Goal: Information Seeking & Learning: Find contact information

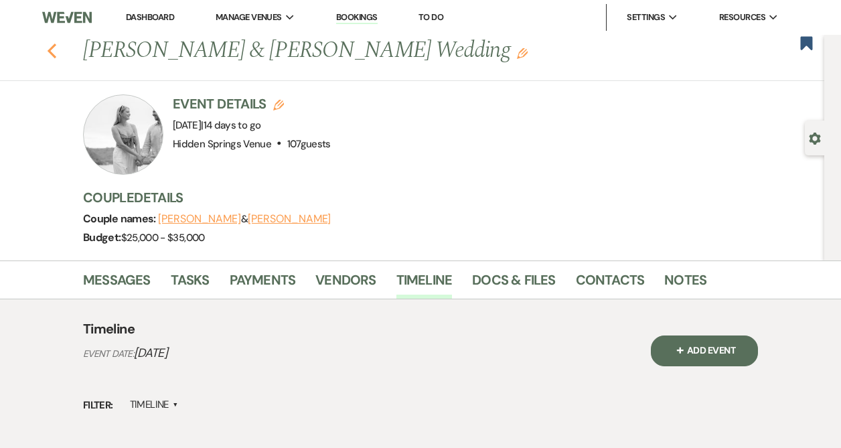
click at [50, 52] on use "button" at bounding box center [52, 51] width 9 height 15
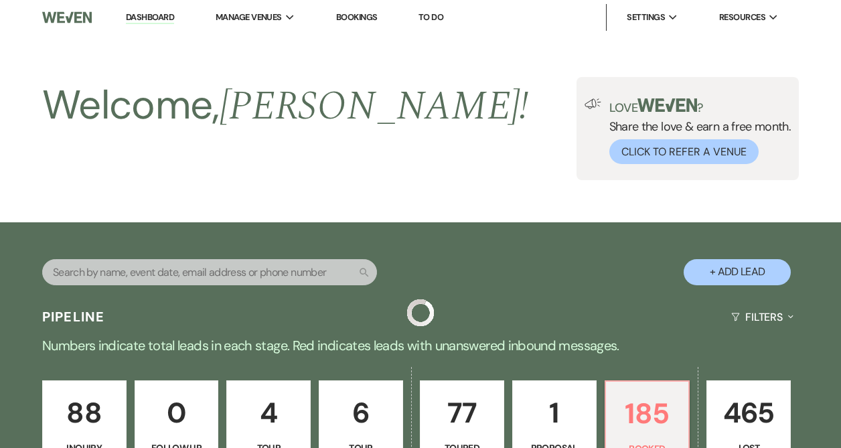
scroll to position [582, 0]
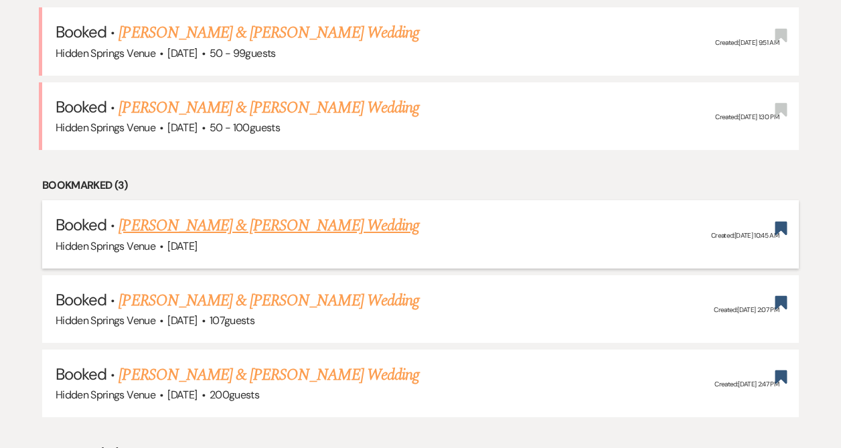
click at [147, 227] on link "[PERSON_NAME] & [PERSON_NAME] Wedding" at bounding box center [268, 225] width 300 height 24
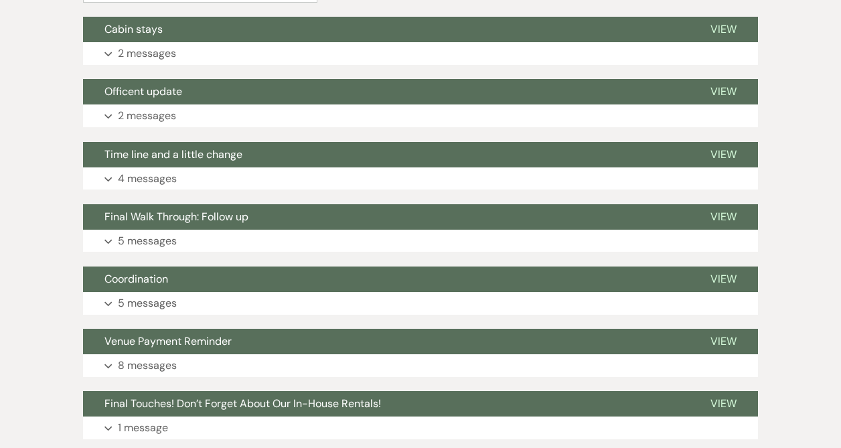
scroll to position [369, 0]
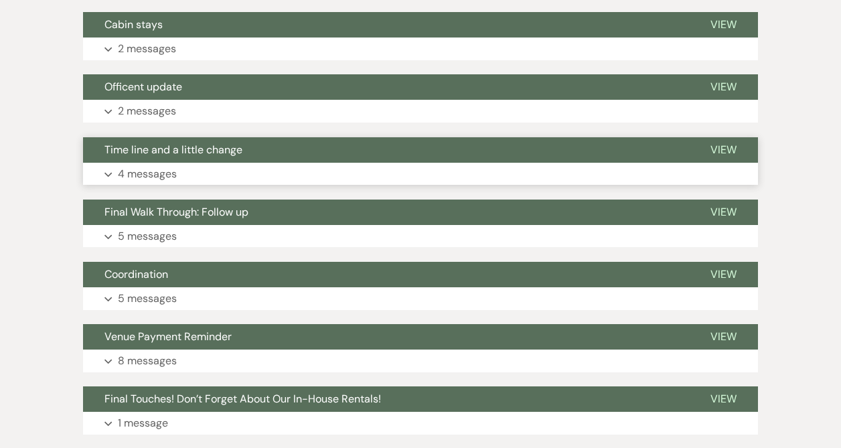
click at [159, 175] on p "4 messages" at bounding box center [147, 173] width 59 height 17
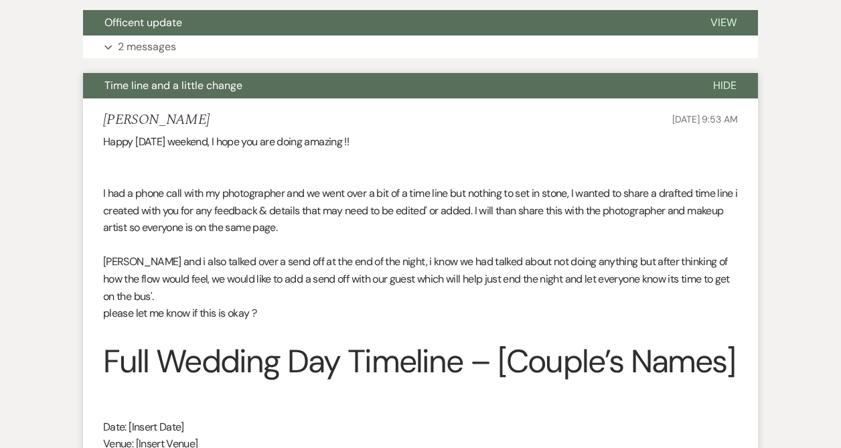
scroll to position [0, 0]
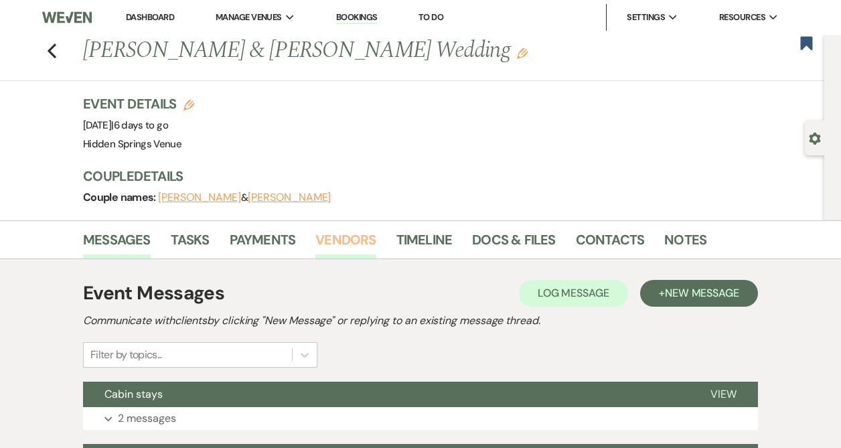
click at [352, 238] on link "Vendors" at bounding box center [345, 243] width 60 height 29
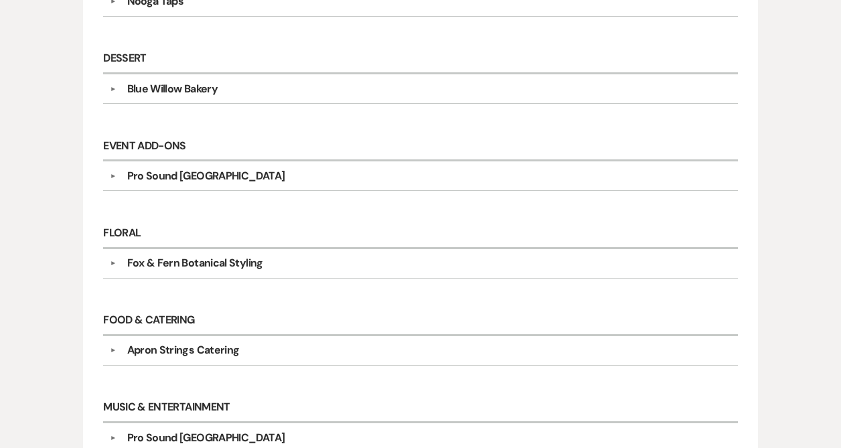
scroll to position [489, 0]
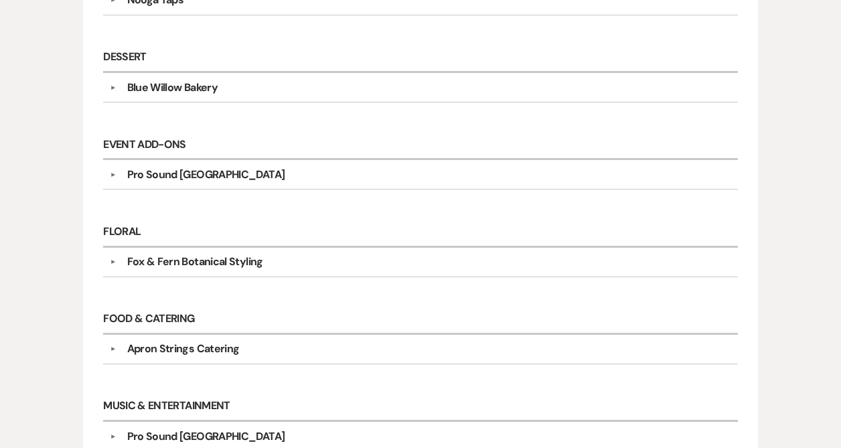
click at [230, 260] on div "Fox & Fern Botanical Styling" at bounding box center [195, 262] width 136 height 16
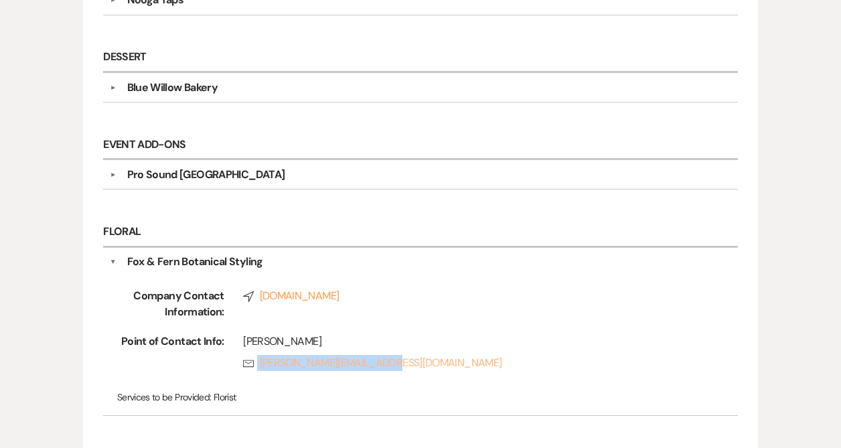
copy link "[PERSON_NAME][EMAIL_ADDRESS][DOMAIN_NAME]"
click at [189, 262] on div "Fox & Fern Botanical Styling" at bounding box center [195, 262] width 136 height 16
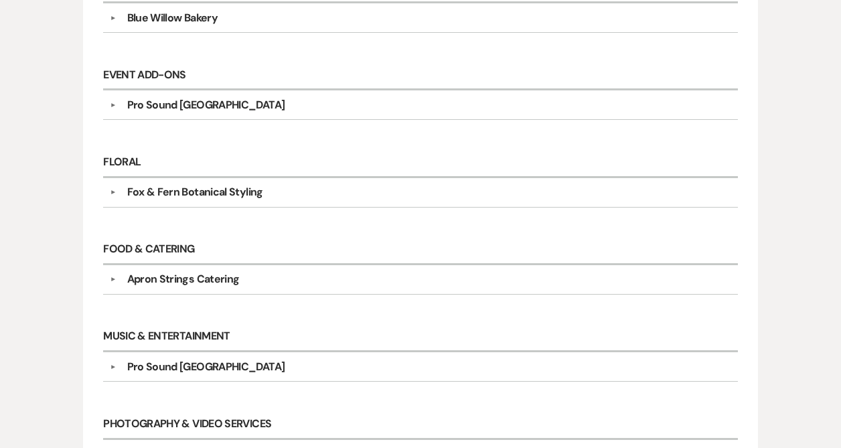
scroll to position [564, 0]
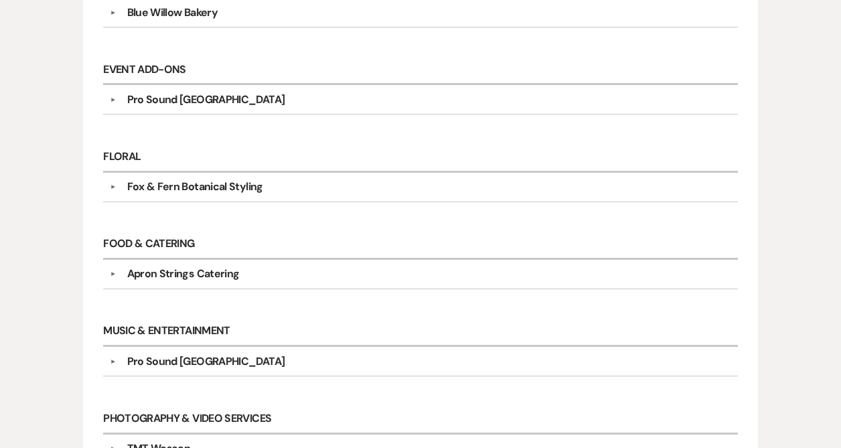
click at [189, 268] on div "Apron Strings Catering" at bounding box center [183, 274] width 112 height 16
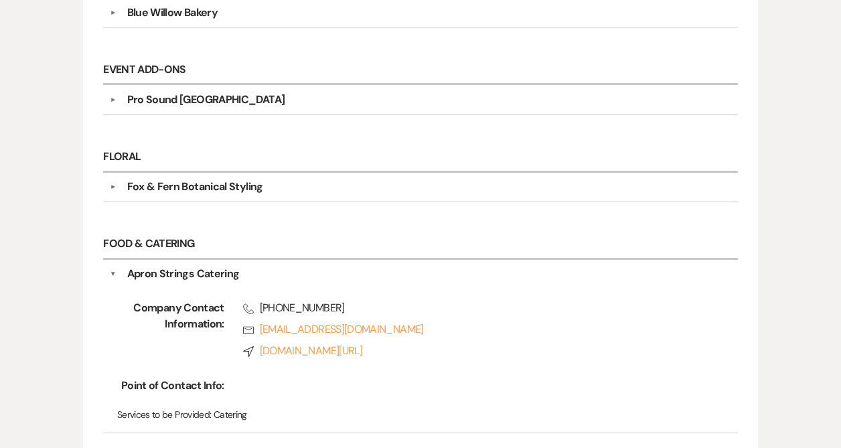
click at [215, 92] on div "Pro Sound [GEOGRAPHIC_DATA]" at bounding box center [206, 100] width 158 height 16
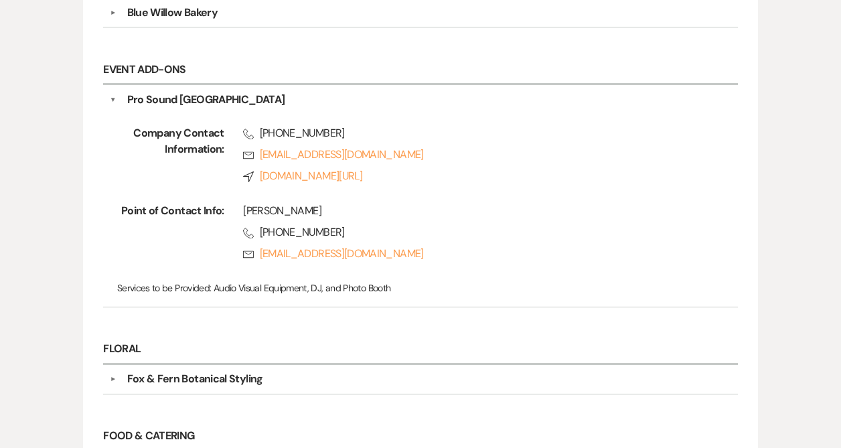
click at [205, 86] on div "▼ Pro Sound Chattanooga Company Contact Information: Phone [PHONE_NUMBER] Rsvp …" at bounding box center [420, 196] width 634 height 222
click at [201, 101] on div "Pro Sound [GEOGRAPHIC_DATA]" at bounding box center [206, 100] width 158 height 16
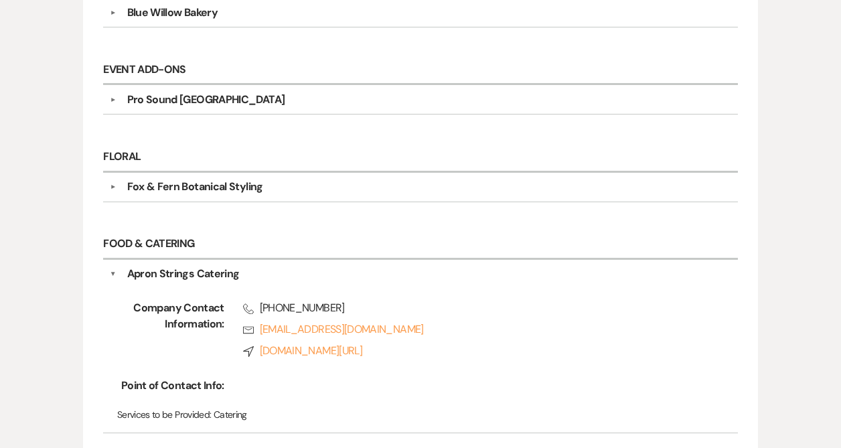
click at [198, 266] on div "Apron Strings Catering" at bounding box center [183, 274] width 112 height 16
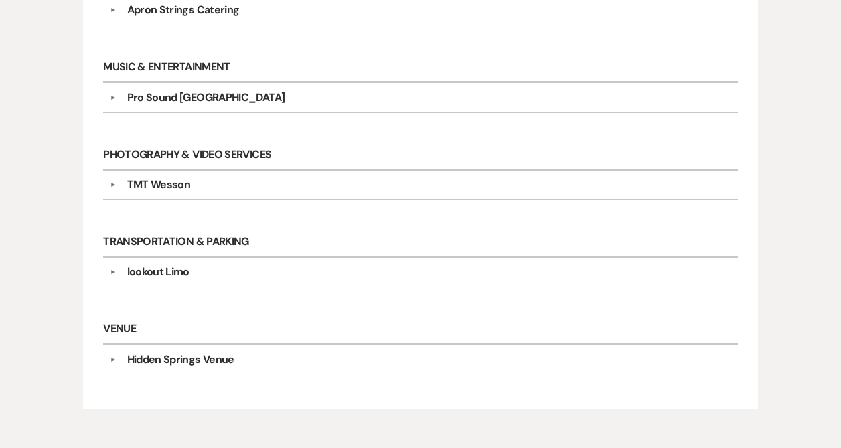
scroll to position [828, 0]
click at [185, 263] on div "lookout Limo" at bounding box center [158, 271] width 62 height 16
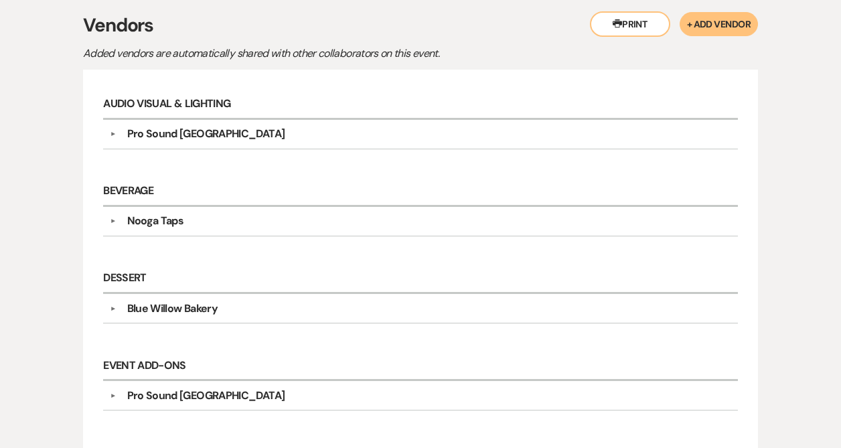
scroll to position [263, 0]
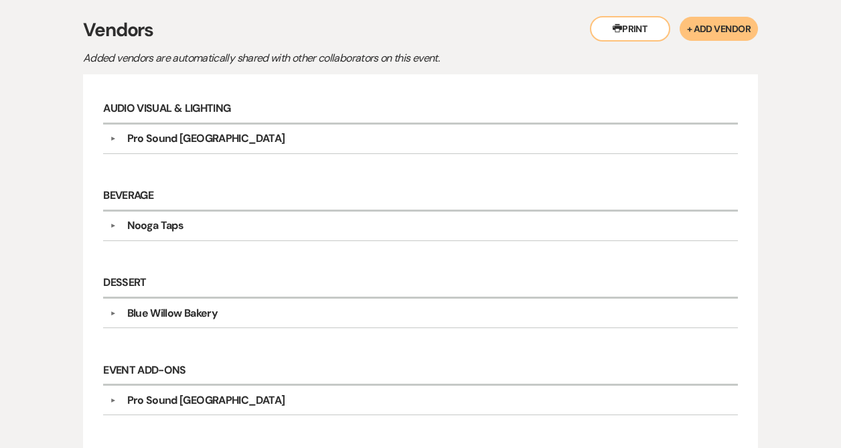
click at [172, 222] on div "Nooga Taps" at bounding box center [155, 226] width 57 height 16
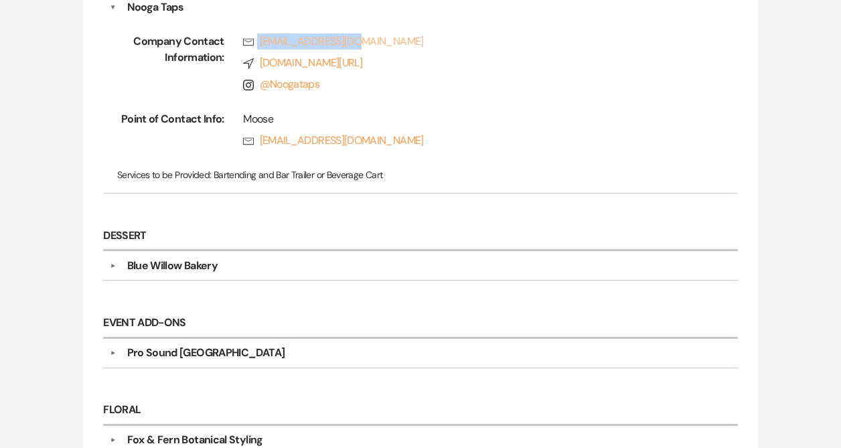
scroll to position [520, 0]
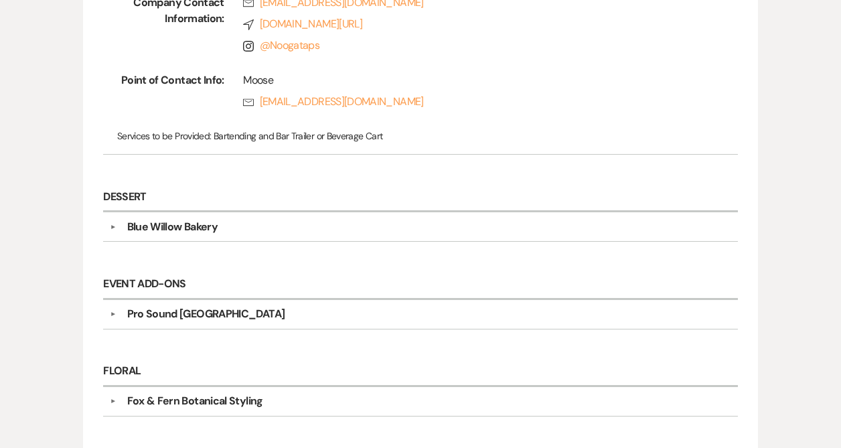
click at [196, 226] on div "Blue Willow Bakery" at bounding box center [172, 227] width 90 height 16
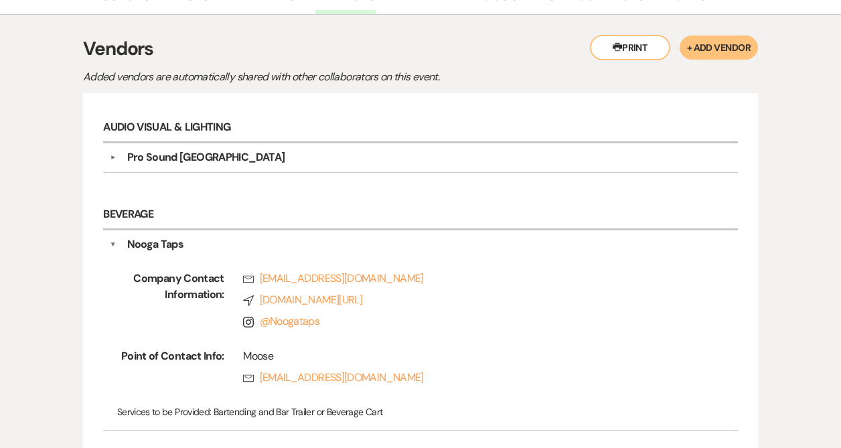
scroll to position [0, 0]
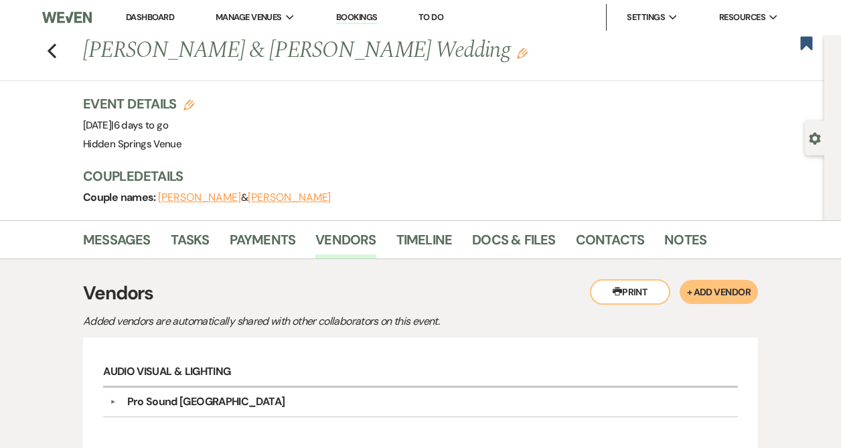
click at [613, 286] on icon "Printer" at bounding box center [616, 290] width 9 height 9
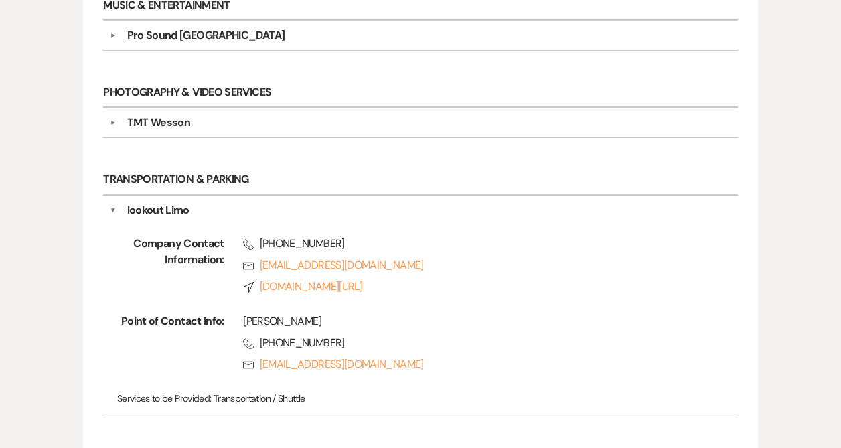
scroll to position [1256, 0]
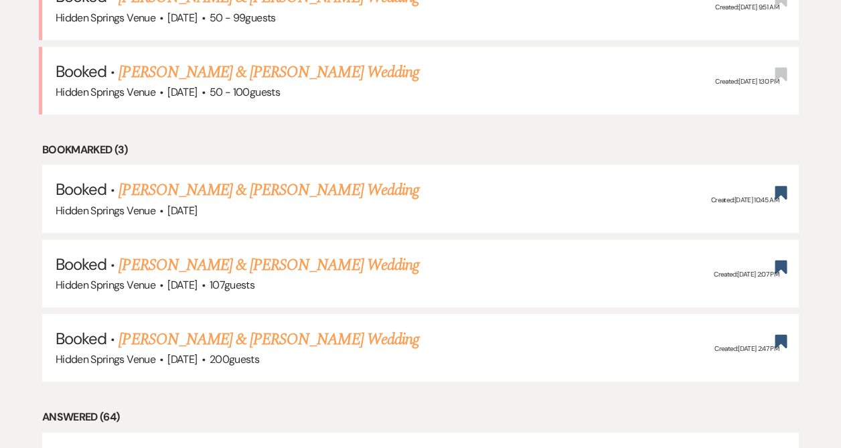
scroll to position [618, 0]
click at [315, 193] on link "[PERSON_NAME] & [PERSON_NAME] Wedding" at bounding box center [268, 189] width 300 height 24
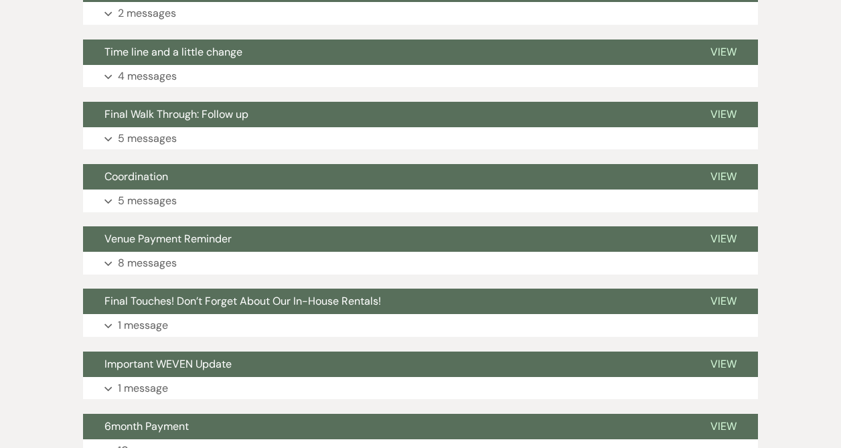
scroll to position [470, 0]
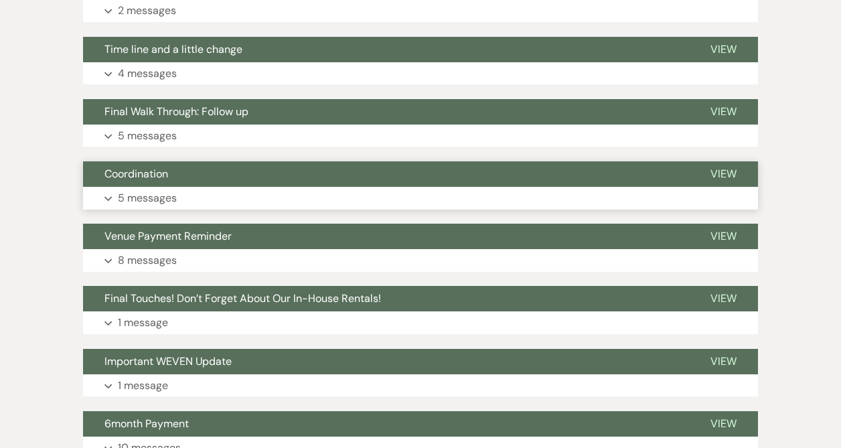
click at [175, 200] on p "5 messages" at bounding box center [147, 197] width 59 height 17
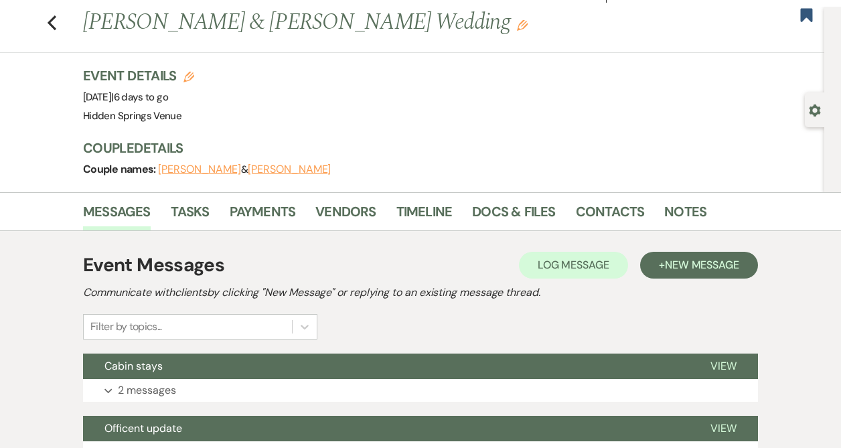
scroll to position [0, 0]
